Goal: Task Accomplishment & Management: Manage account settings

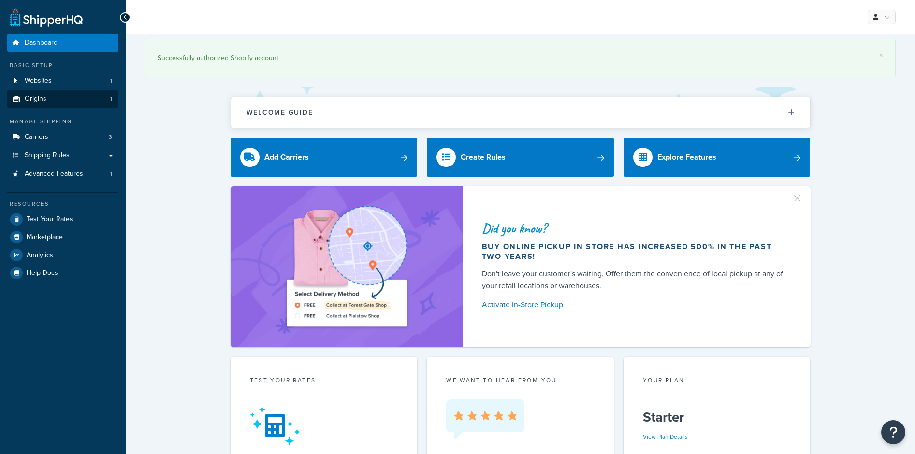
click at [51, 99] on link "Origins 1" at bounding box center [62, 99] width 111 height 18
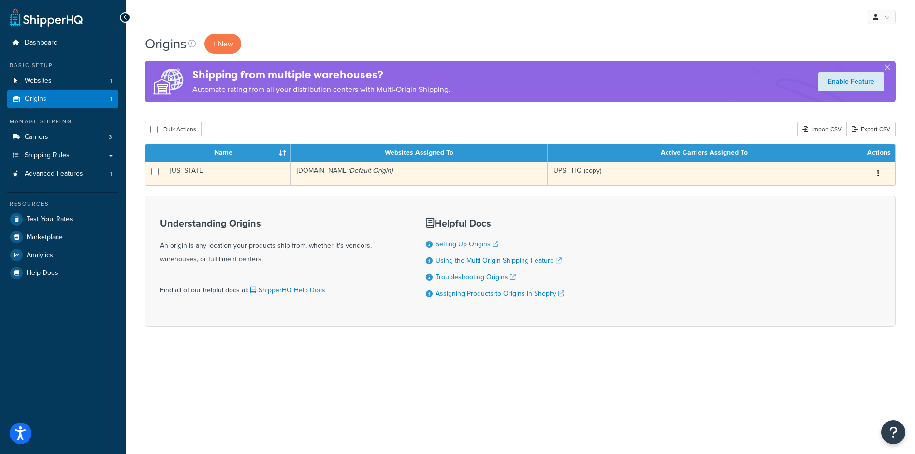
click at [875, 170] on button "button" at bounding box center [879, 173] width 14 height 15
drag, startPoint x: 847, startPoint y: 188, endPoint x: 832, endPoint y: 185, distance: 15.3
click at [847, 188] on link "Edit" at bounding box center [846, 192] width 76 height 20
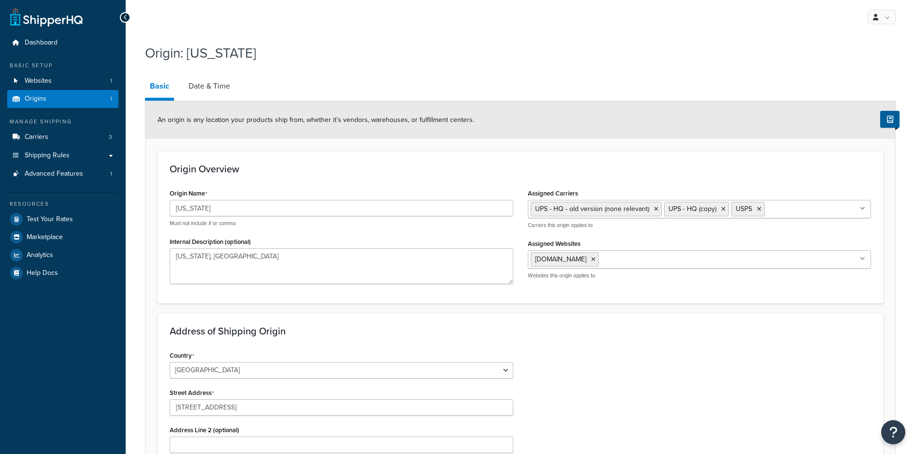
select select "32"
click at [210, 83] on link "Date & Time" at bounding box center [209, 85] width 51 height 23
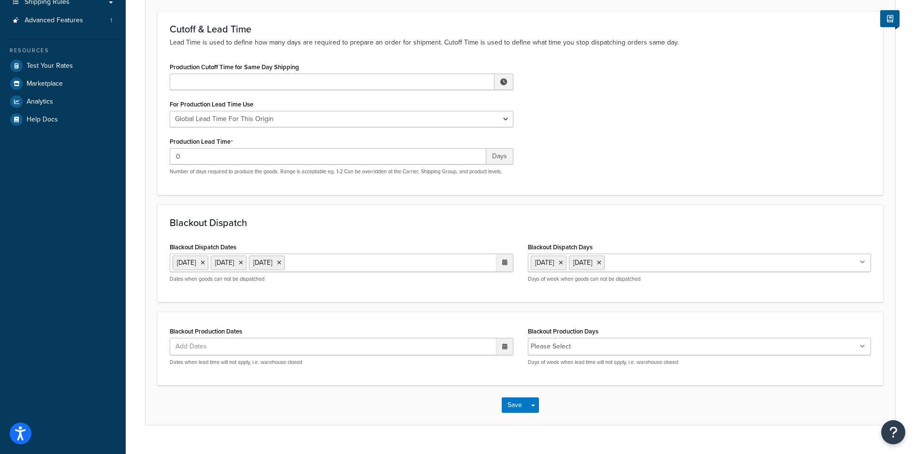
scroll to position [152, 0]
click at [507, 405] on button "Save" at bounding box center [515, 405] width 26 height 15
